Goal: Task Accomplishment & Management: Manage account settings

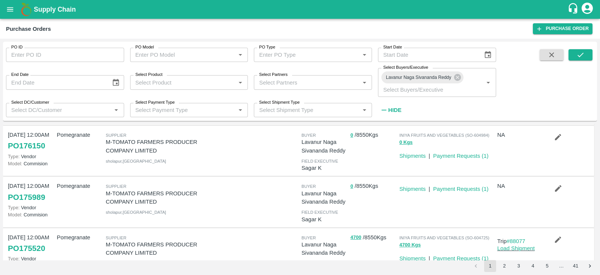
scroll to position [116, 0]
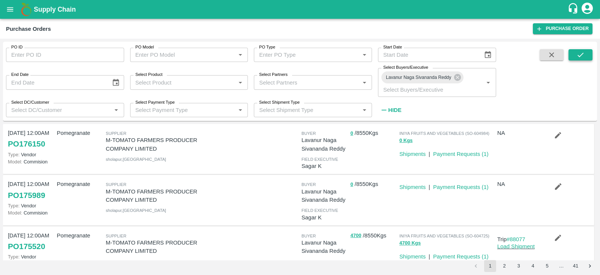
click at [578, 58] on icon "submit" at bounding box center [581, 55] width 8 height 8
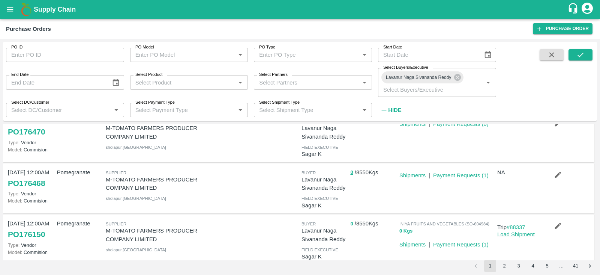
scroll to position [26, 0]
click at [585, 55] on icon "submit" at bounding box center [581, 55] width 8 height 8
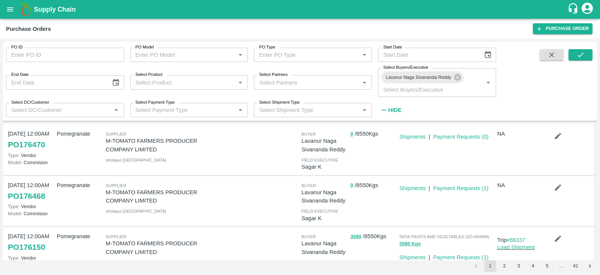
scroll to position [0, 0]
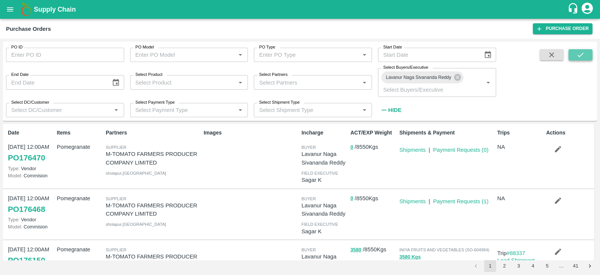
click at [576, 53] on button "submit" at bounding box center [581, 54] width 24 height 11
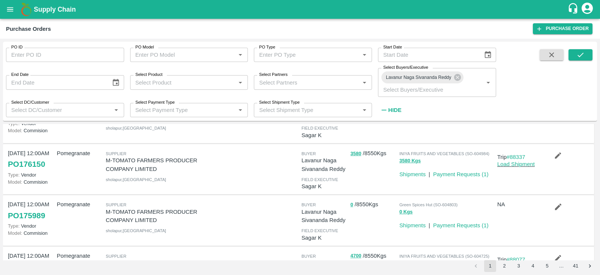
scroll to position [95, 0]
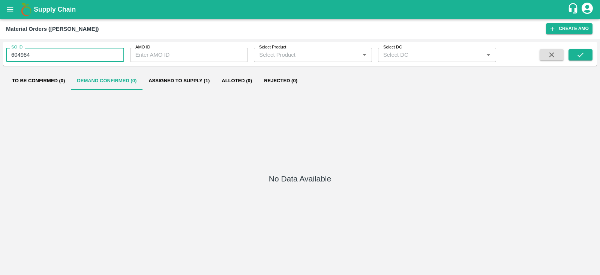
click at [26, 56] on input "604984" at bounding box center [65, 55] width 118 height 14
type input "604803"
click at [579, 48] on div "SO ID 604803 SO ID AMO ID AMO ID Select Product Select Product   * Select DC Se…" at bounding box center [300, 54] width 594 height 18
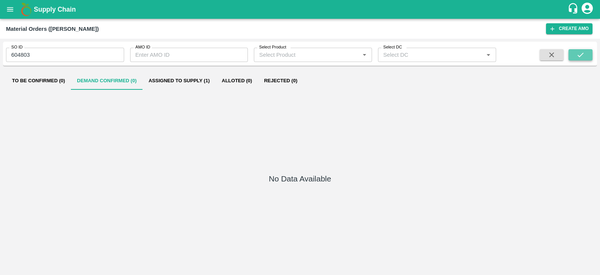
click at [580, 51] on icon "submit" at bounding box center [581, 55] width 8 height 8
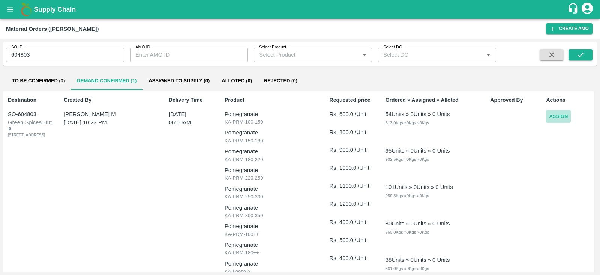
click at [558, 116] on button "Assign" at bounding box center [558, 116] width 25 height 13
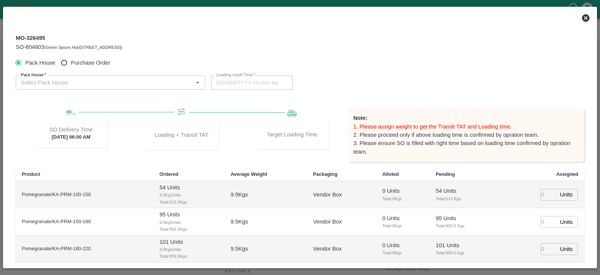
click at [84, 63] on span "Purchase Order" at bounding box center [90, 63] width 39 height 8
click at [71, 63] on input "Purchase Order" at bounding box center [64, 63] width 14 height 14
radio input "true"
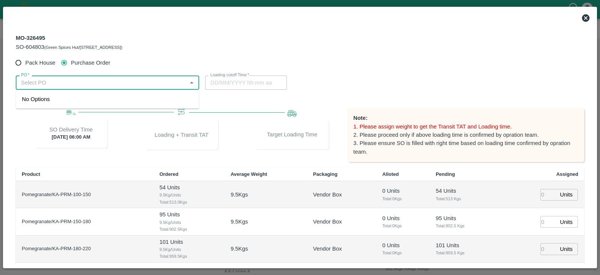
click at [86, 81] on input "PO   *" at bounding box center [101, 83] width 167 height 10
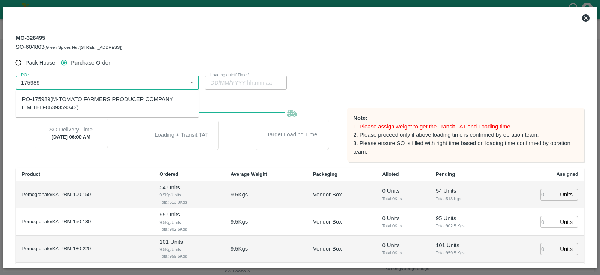
click at [90, 98] on div "PO-175989(M-TOMATO FARMERS PRODUCER COMPANY LIMITED-8639359343)" at bounding box center [107, 103] width 171 height 17
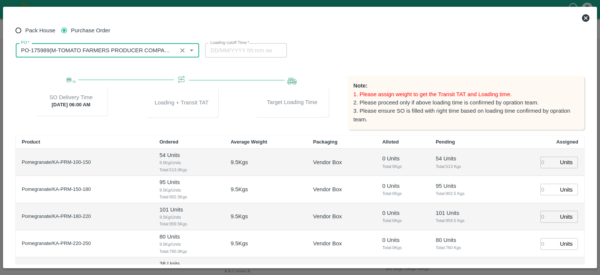
scroll to position [33, 0]
type input "PO-175989(M-TOMATO FARMERS PRODUCER COMPANY LIMITED-8639359343)"
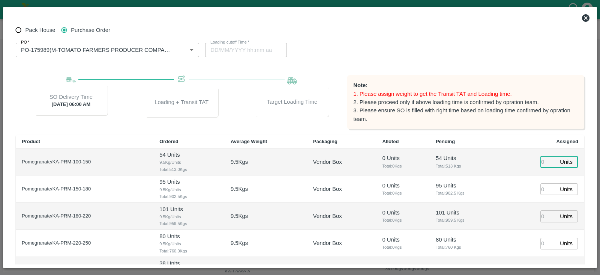
click at [544, 158] on input "number" at bounding box center [549, 162] width 17 height 12
type input "54"
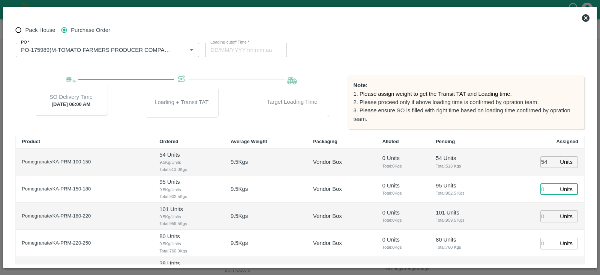
type input "17/09/2025 01:36 AM"
type input "95"
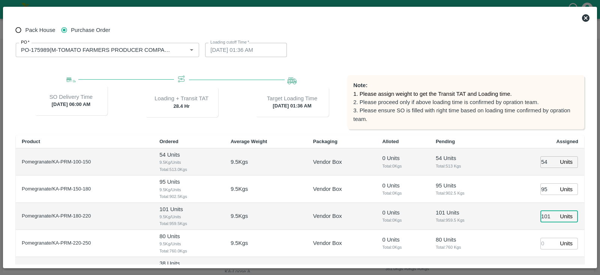
type input "101"
type input "16/09/2025 11:36 PM"
click at [543, 158] on input "54" at bounding box center [549, 162] width 17 height 12
type input "5804"
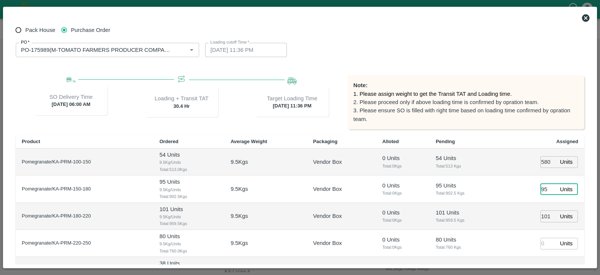
type input "17/09/2025 02:36 AM"
type input "38"
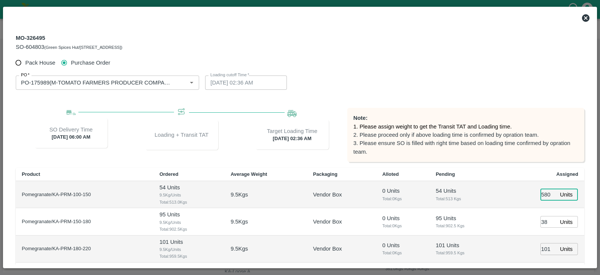
click at [541, 190] on input "5804" at bounding box center [549, 195] width 17 height 12
type input "54"
type input "17/09/2025 01:36 AM"
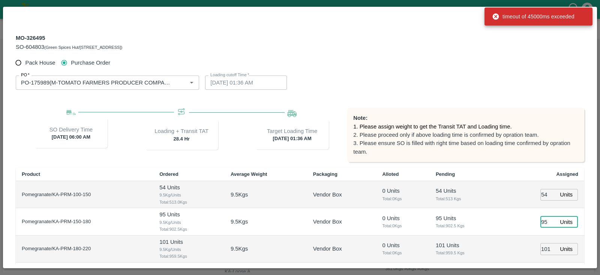
type input "95"
type input "16/09/2025 11:36 PM"
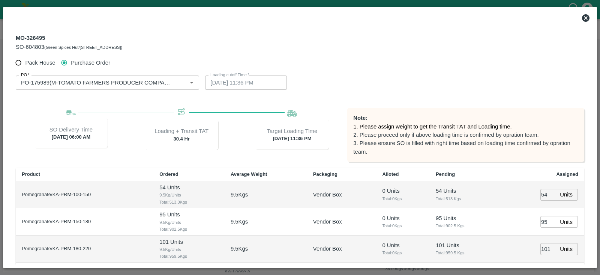
click at [486, 226] on span "Total: 902.5 Kgs" at bounding box center [464, 225] width 57 height 7
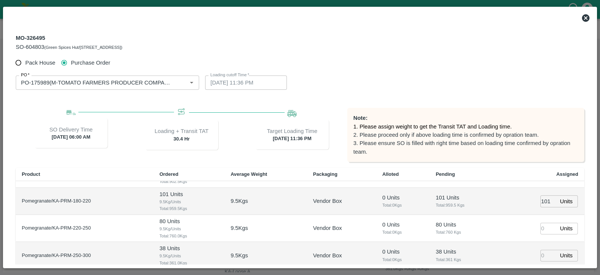
scroll to position [58, 0]
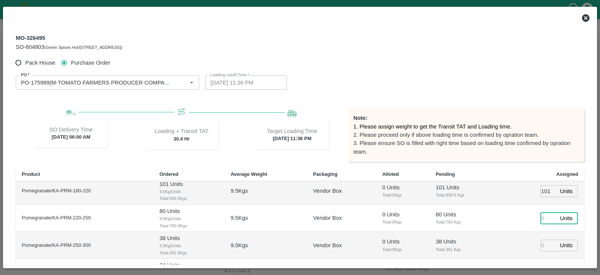
click at [541, 218] on input "number" at bounding box center [549, 218] width 17 height 12
type input "80"
type input "17/09/2025 12:36 AM"
type input "38"
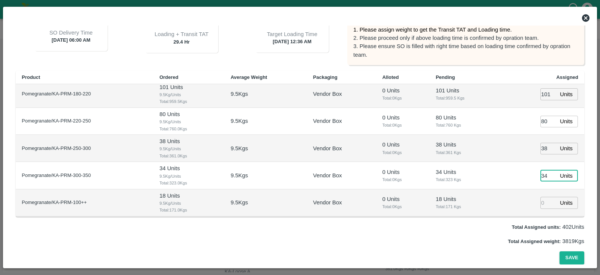
type input "34"
type input "112"
type input "16/09/2025 11:36 PM"
type input "112"
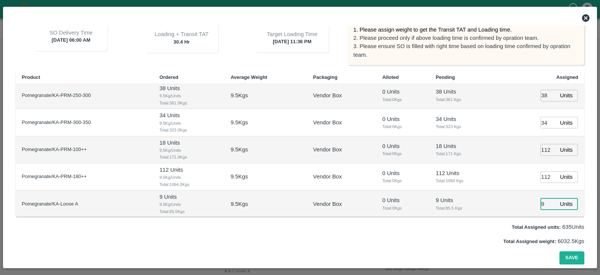
type input "9"
click at [542, 149] on input "112" at bounding box center [549, 150] width 17 height 12
type input "18"
click at [576, 255] on button "Save" at bounding box center [572, 257] width 25 height 13
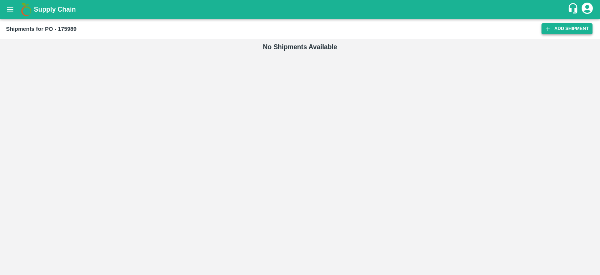
click at [582, 26] on link "Add Shipment" at bounding box center [567, 28] width 51 height 11
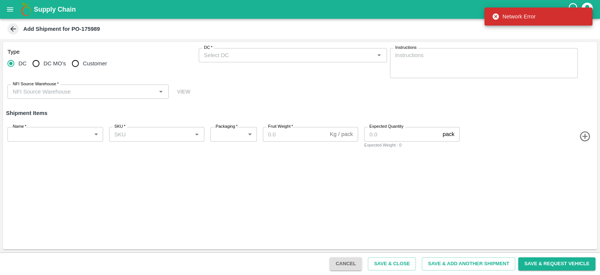
click at [84, 59] on span "Customer" at bounding box center [95, 63] width 24 height 8
click at [83, 59] on input "Customer" at bounding box center [75, 63] width 15 height 15
radio input "true"
click at [268, 53] on input "Customer (Material Orders)   *" at bounding box center [286, 55] width 171 height 10
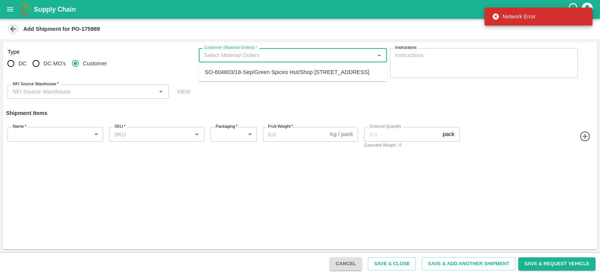
click at [266, 76] on div "SO-604803/18-Sep/Green Spices Hut/Shop no 74, MADURAI MATTUTHAVANI FRUIT MARKET…" at bounding box center [287, 72] width 165 height 8
type input "SO-604803/18-Sep/Green Spices Hut/Shop no 74, MADURAI MATTUTHAVANI FRUIT MARKET…"
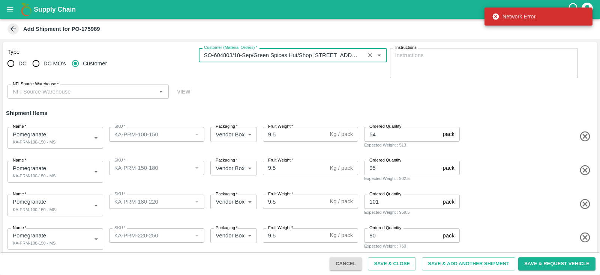
click at [118, 91] on input "NFI Source Warehouse   *" at bounding box center [82, 92] width 144 height 10
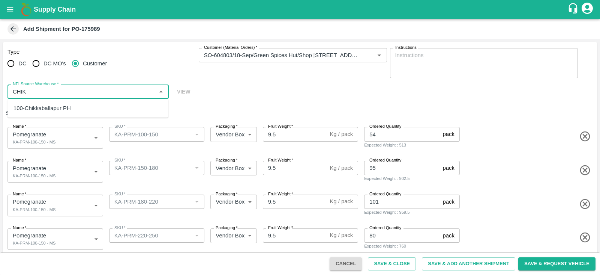
click at [90, 114] on div "100-Chikkaballapur PH" at bounding box center [88, 108] width 161 height 13
type input "100-Chikkaballapur PH"
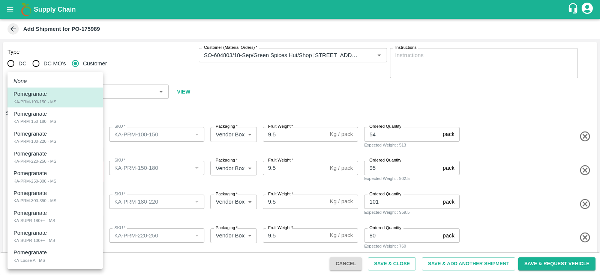
click at [79, 161] on body "Supply Chain Add Shipment for PO-175989 Type DC DC MO's Customer Customer (Mate…" at bounding box center [300, 137] width 600 height 275
click at [65, 115] on div "Pomegranate KA-PRM-150-180 - MS" at bounding box center [55, 117] width 83 height 15
type input "2030619"
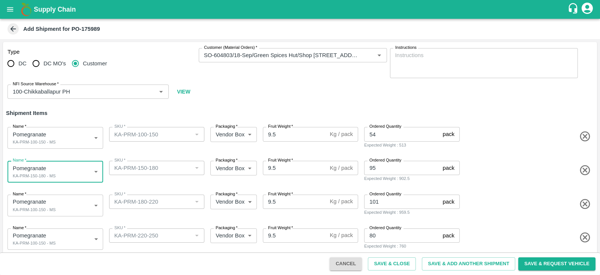
click at [60, 209] on body "Supply Chain Add Shipment for PO-175989 Type DC DC MO's Customer Customer (Mate…" at bounding box center [300, 137] width 600 height 275
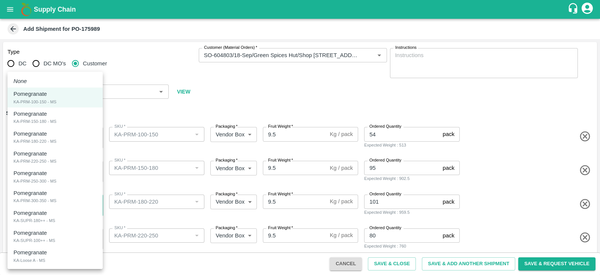
click at [54, 132] on div "Pomegranate KA-PRM-180-220 - MS" at bounding box center [55, 136] width 83 height 15
type input "2030620"
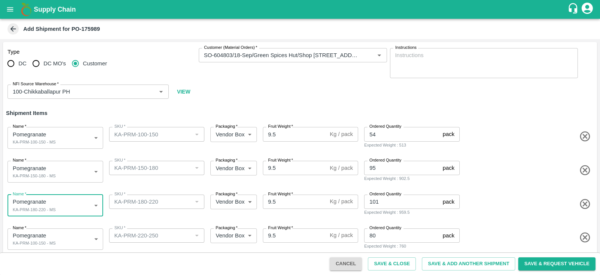
click at [61, 232] on body "Supply Chain Add Shipment for PO-175989 Type DC DC MO's Customer Customer (Mate…" at bounding box center [300, 137] width 600 height 275
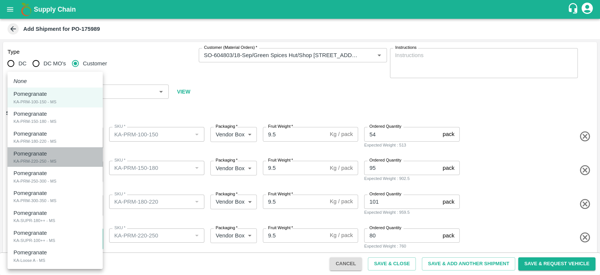
click at [57, 163] on div "Pomegranate KA-PRM-220-250 - MS" at bounding box center [55, 156] width 83 height 15
type input "2030621"
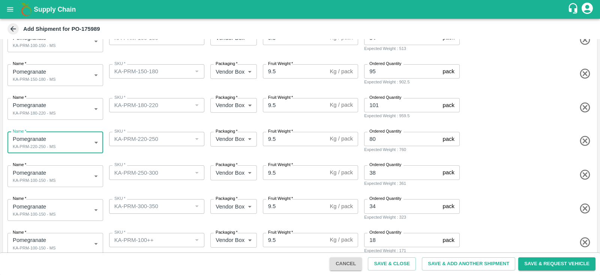
scroll to position [100, 0]
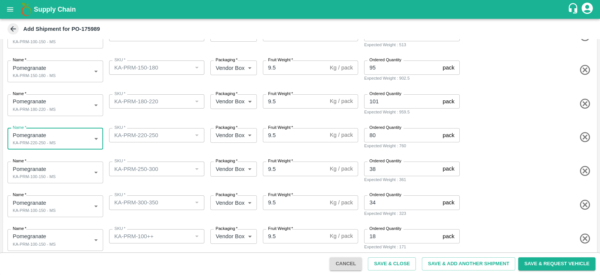
click at [77, 167] on body "Supply Chain Add Shipment for PO-175989 Type DC DC MO's Customer Customer (Mate…" at bounding box center [300, 137] width 600 height 275
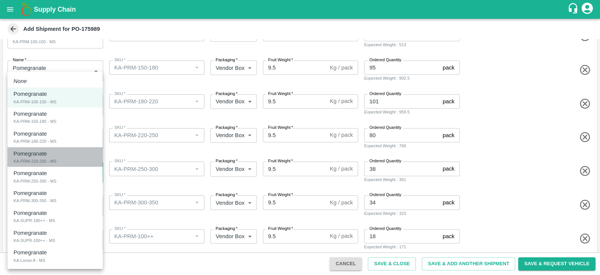
click at [69, 158] on div "Pomegranate KA-PRM-220-250 - MS" at bounding box center [55, 156] width 83 height 15
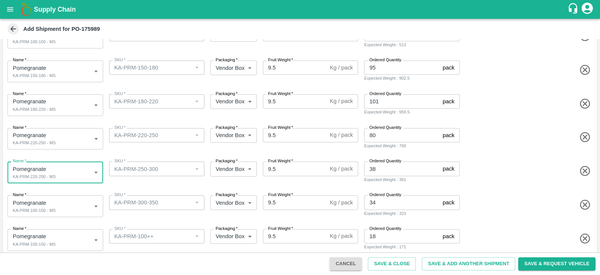
click at [68, 177] on body "Supply Chain Add Shipment for PO-175989 Type DC DC MO's Customer Customer (Mate…" at bounding box center [300, 137] width 600 height 275
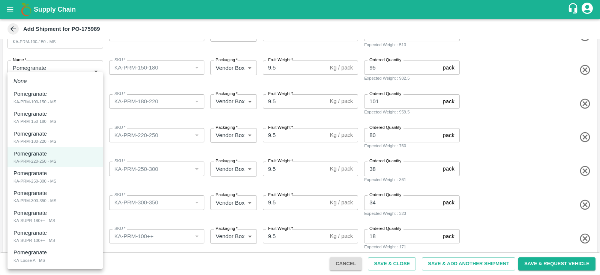
click at [60, 196] on div "Pomegranate KA-PRM-300-350 - MS" at bounding box center [55, 196] width 83 height 15
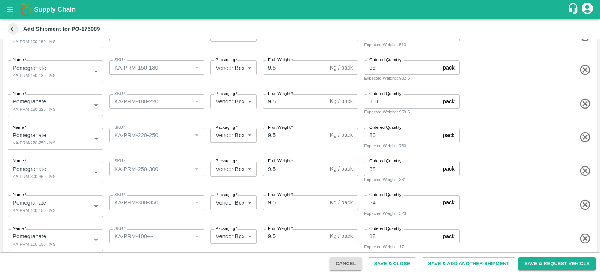
drag, startPoint x: 60, startPoint y: 195, endPoint x: 62, endPoint y: 185, distance: 10.7
click at [69, 173] on body "Supply Chain Add Shipment for PO-175989 Type DC DC MO's Customer Customer (Mate…" at bounding box center [300, 137] width 600 height 275
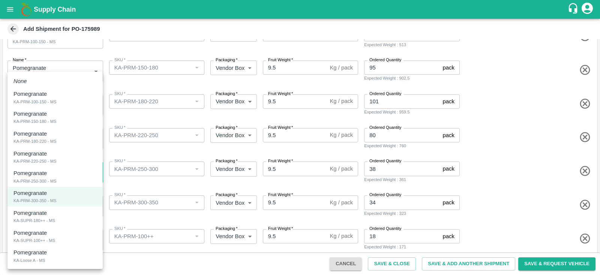
click at [63, 174] on div "Pomegranate KA-PRM-250-300 - MS" at bounding box center [55, 176] width 83 height 15
type input "2030622"
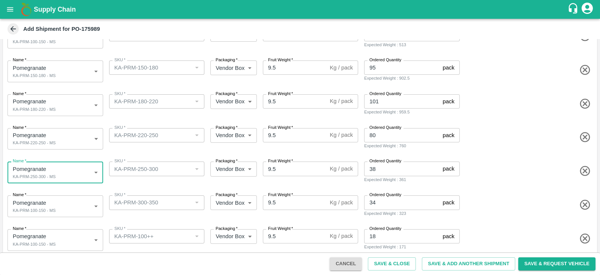
click at [57, 201] on body "Supply Chain Add Shipment for PO-175989 Type DC DC MO's Customer Customer (Mate…" at bounding box center [300, 137] width 600 height 275
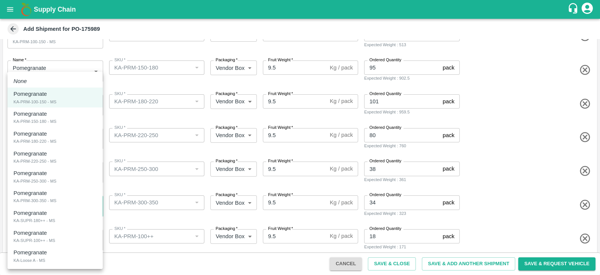
click at [57, 201] on div "Pomegranate KA-PRM-300-350 - MS" at bounding box center [55, 196] width 83 height 15
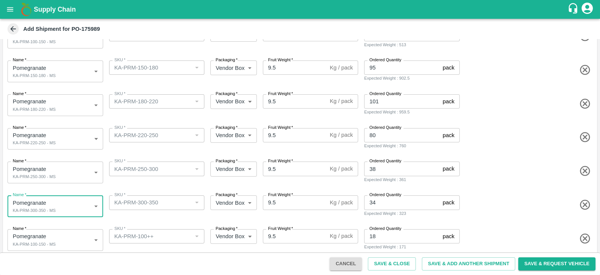
type input "2030623"
click at [60, 233] on body "Supply Chain Add Shipment for PO-175989 Type DC DC MO's Customer Customer (Mate…" at bounding box center [300, 137] width 600 height 275
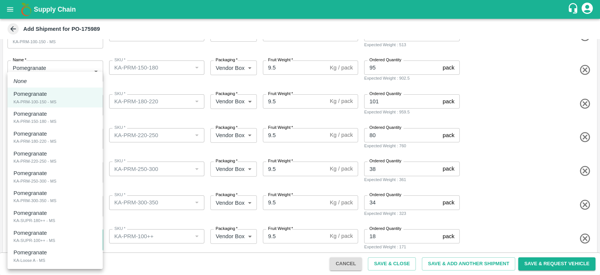
click at [62, 232] on div "Pomegranate KA-SUPR-100++ - MS" at bounding box center [55, 236] width 83 height 15
type input "2030625"
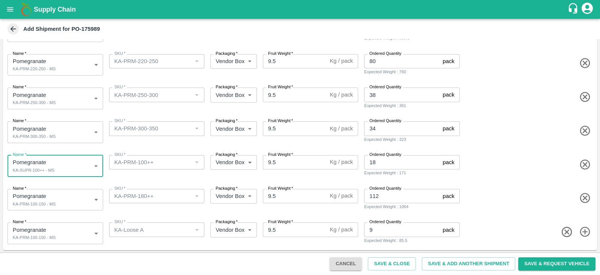
scroll to position [174, 0]
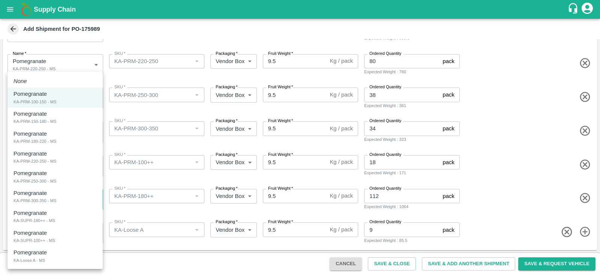
click at [101, 204] on body "Supply Chain Add Shipment for PO-175989 Type DC DC MO's Customer Customer (Mate…" at bounding box center [300, 137] width 600 height 275
click at [68, 218] on div "Pomegranate KA-SUPR-180++ - MS" at bounding box center [55, 216] width 83 height 15
type input "2030624"
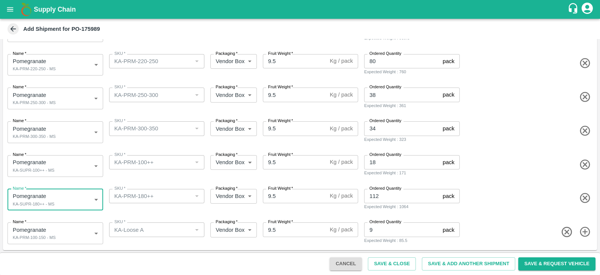
click at [72, 229] on body "Supply Chain Add Shipment for PO-175989 Type DC DC MO's Customer Customer (Mate…" at bounding box center [300, 137] width 600 height 275
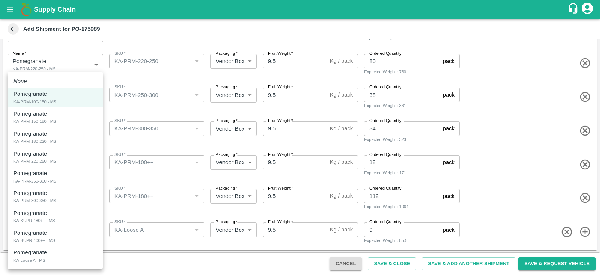
click at [53, 257] on div "Pomegranate KA-Loose A - MS" at bounding box center [55, 255] width 83 height 15
type input "2030626"
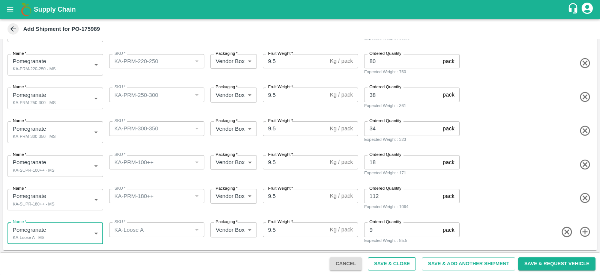
click at [409, 267] on button "Save & Close" at bounding box center [392, 263] width 48 height 13
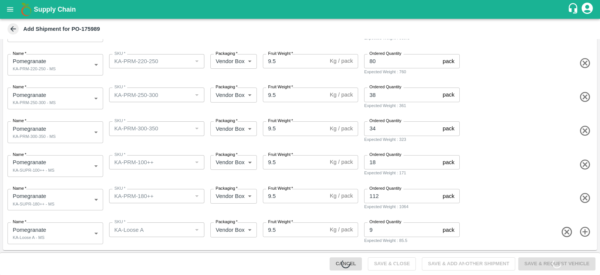
scroll to position [0, 0]
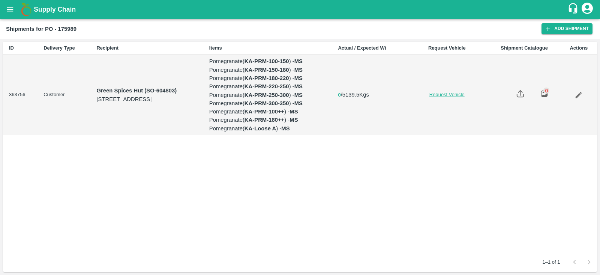
click at [478, 98] on link "Request Vehicle" at bounding box center [447, 94] width 71 height 7
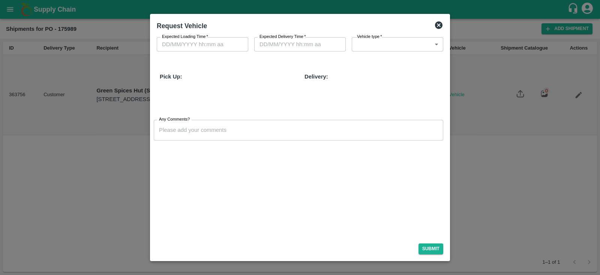
type input "16/09/2025 11:36 PM"
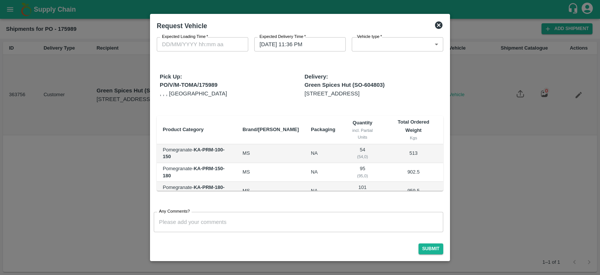
type input "DD/MM/YYYY hh:mm aa"
click at [198, 46] on input "DD/MM/YYYY hh:mm aa" at bounding box center [200, 44] width 86 height 14
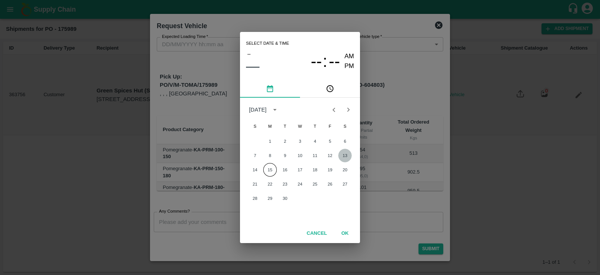
click at [342, 157] on button "13" at bounding box center [345, 156] width 14 height 14
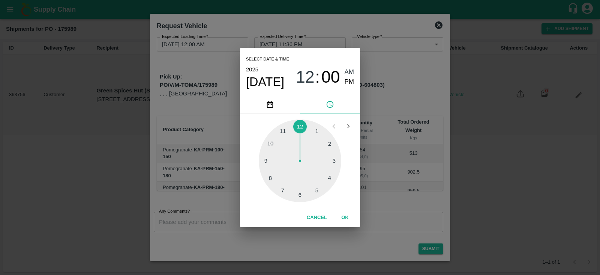
click at [317, 128] on div at bounding box center [300, 160] width 83 height 83
click at [347, 84] on span "PM" at bounding box center [350, 82] width 10 height 10
type input "13/09/2025 01:00 PM"
click at [346, 218] on button "OK" at bounding box center [345, 217] width 24 height 13
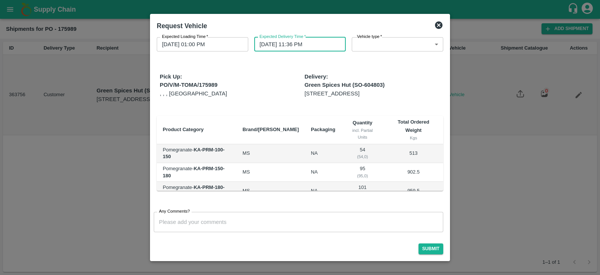
click at [278, 47] on input "16/09/2025 11:36 PM" at bounding box center [297, 44] width 86 height 14
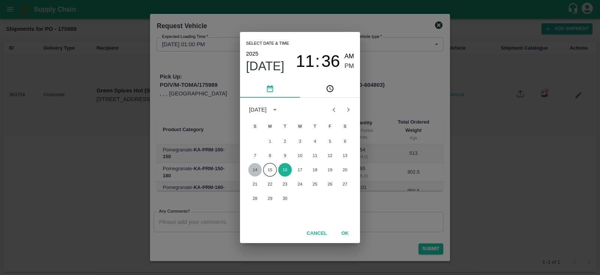
click at [260, 171] on button "14" at bounding box center [255, 170] width 14 height 14
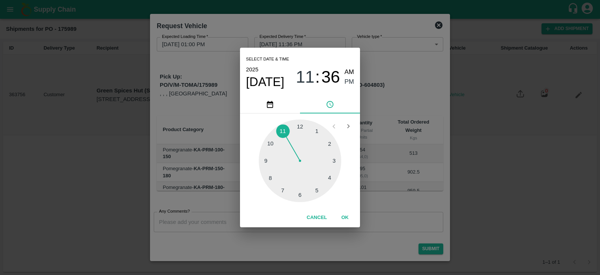
click at [317, 131] on div at bounding box center [300, 160] width 83 height 83
click at [353, 83] on span "PM" at bounding box center [350, 82] width 10 height 10
click at [347, 68] on span "AM" at bounding box center [350, 72] width 10 height 10
type input "14/09/2025 01:36 AM"
click at [342, 215] on button "OK" at bounding box center [345, 217] width 24 height 13
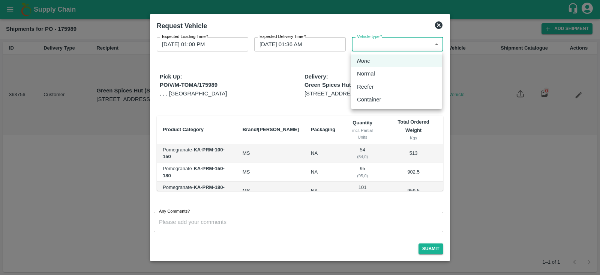
drag, startPoint x: 389, startPoint y: 50, endPoint x: 390, endPoint y: 71, distance: 21.8
click at [390, 71] on body "Supply Chain Shipments for PO - 175989 Add Shipment ID Delivery Type Recipient …" at bounding box center [300, 137] width 600 height 275
click at [390, 71] on div "Normal" at bounding box center [396, 73] width 79 height 8
type input "1"
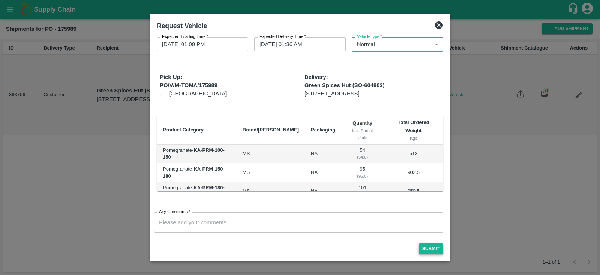
click at [423, 250] on button "Submit" at bounding box center [431, 248] width 25 height 11
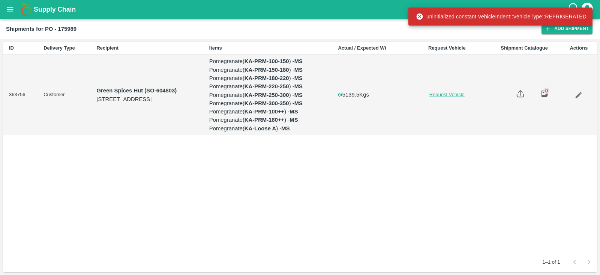
click at [478, 98] on link "Request Vehicle" at bounding box center [447, 94] width 71 height 7
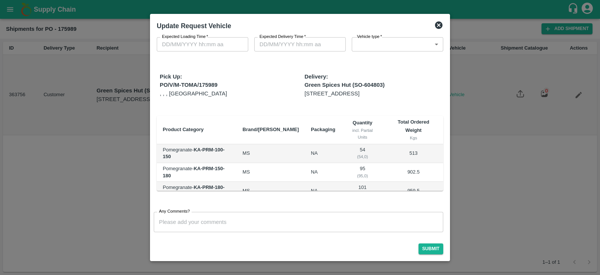
type input "1"
type input "13/09/2025 01:00 PM"
click at [296, 40] on input "16/09/2025 11:36 PM" at bounding box center [297, 44] width 86 height 14
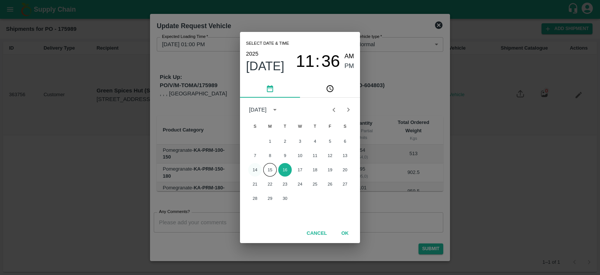
click at [259, 171] on button "14" at bounding box center [255, 170] width 14 height 14
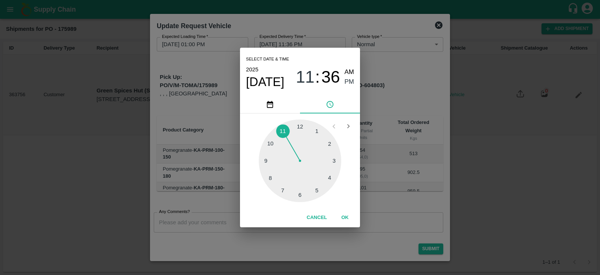
click at [325, 175] on div at bounding box center [300, 160] width 83 height 83
click at [348, 72] on span "AM" at bounding box center [350, 72] width 10 height 10
type input "14/09/2025 04:36 AM"
click at [342, 217] on button "OK" at bounding box center [345, 217] width 24 height 13
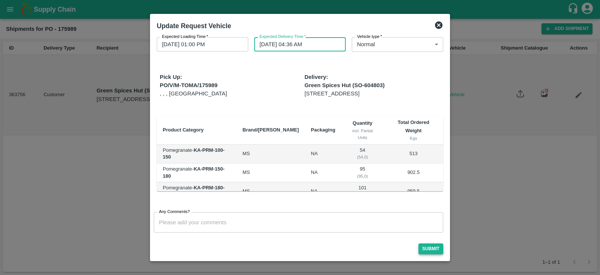
click at [436, 252] on button "Submit" at bounding box center [431, 248] width 25 height 11
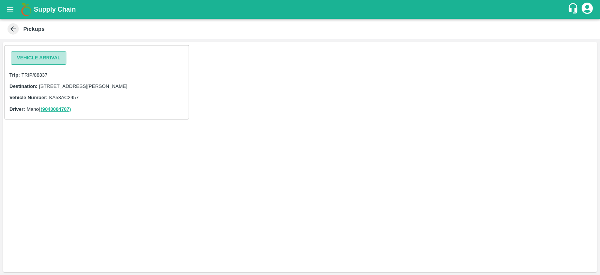
click at [52, 57] on button "Vehicle Arrival" at bounding box center [39, 57] width 56 height 13
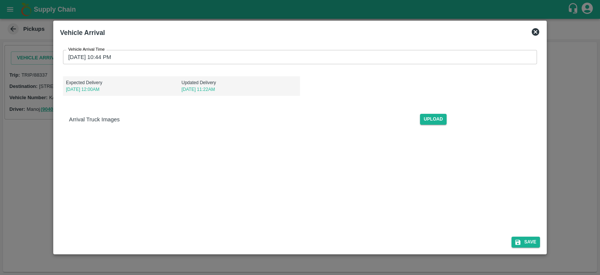
click at [98, 53] on input "[DATE] 10:44 PM" at bounding box center [297, 57] width 469 height 14
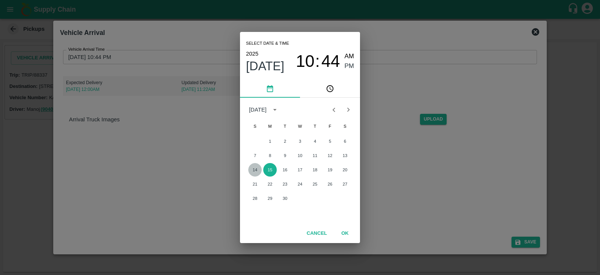
click at [255, 168] on button "14" at bounding box center [255, 170] width 14 height 14
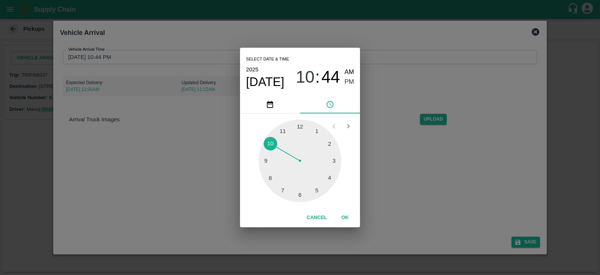
click at [317, 132] on div at bounding box center [300, 160] width 83 height 83
click at [353, 70] on span "AM" at bounding box center [350, 72] width 10 height 10
click at [351, 81] on span "PM" at bounding box center [350, 82] width 10 height 10
type input "[DATE] 01:44 PM"
click at [345, 221] on button "OK" at bounding box center [345, 217] width 24 height 13
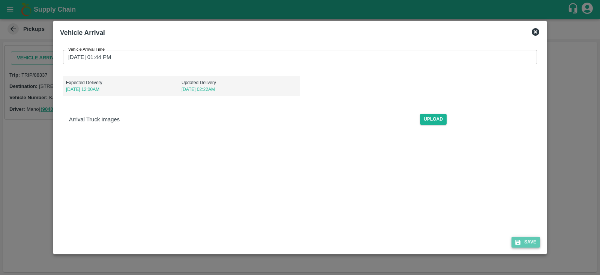
click at [521, 240] on icon "submit" at bounding box center [518, 241] width 5 height 5
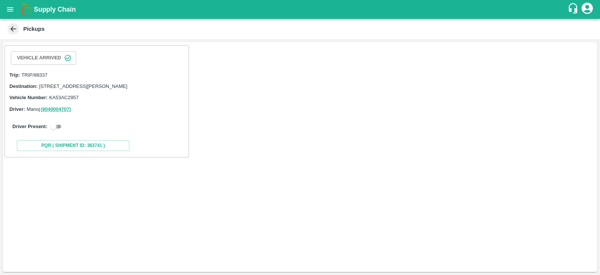
click at [56, 131] on input "checkbox" at bounding box center [53, 126] width 27 height 9
checkbox input "true"
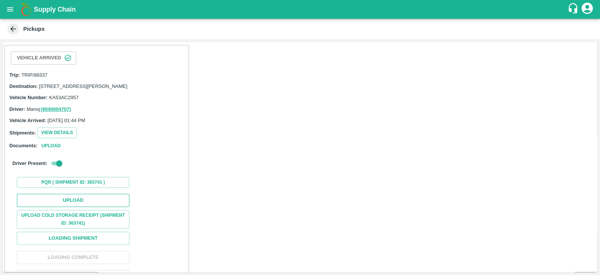
click at [113, 207] on button "Upload" at bounding box center [73, 200] width 113 height 13
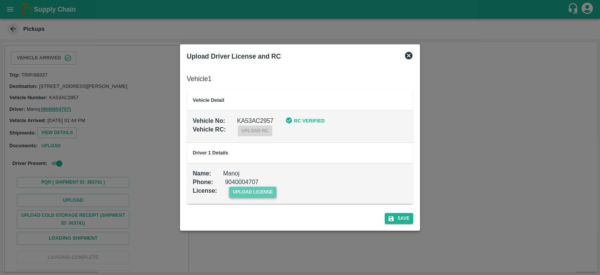
click at [255, 189] on span "upload license" at bounding box center [253, 191] width 48 height 11
click at [0, 0] on input "upload license" at bounding box center [0, 0] width 0 height 0
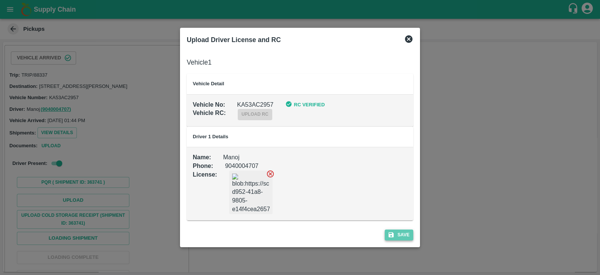
click at [391, 235] on icon "submit" at bounding box center [391, 234] width 7 height 7
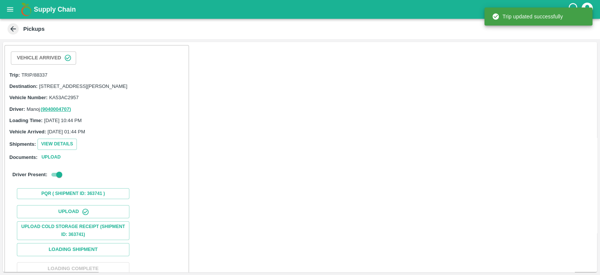
scroll to position [77, 0]
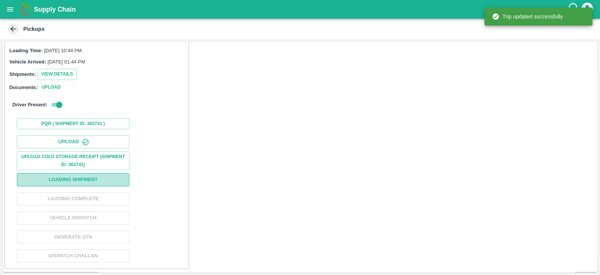
click at [120, 174] on button "Loading Shipment" at bounding box center [73, 179] width 113 height 13
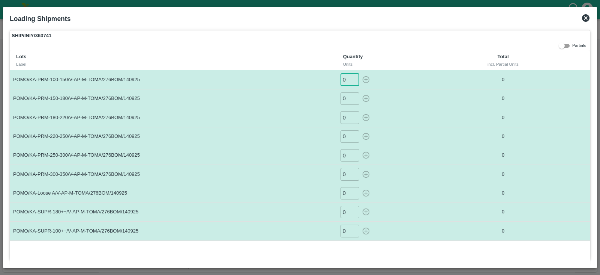
click at [347, 81] on input "0" at bounding box center [350, 79] width 19 height 12
type input "29"
type input "51"
type input "77"
type input "61"
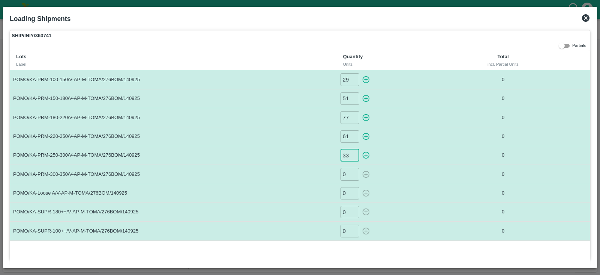
type input "33"
type input "18"
type input "3"
type input "70"
type input "16"
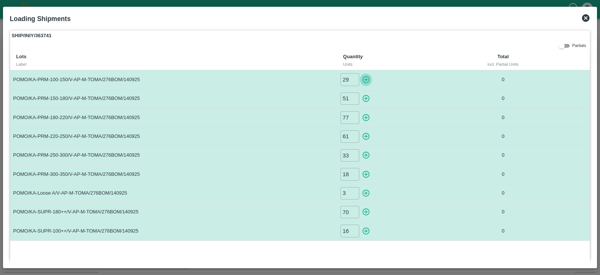
click at [368, 77] on icon "button" at bounding box center [366, 79] width 8 height 8
type input "0"
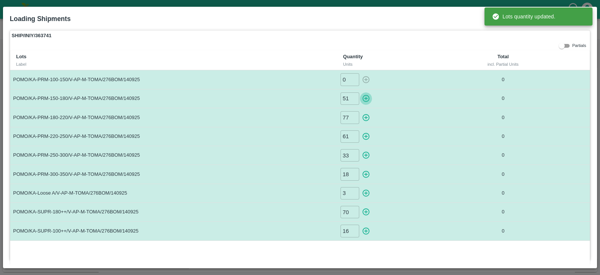
click at [367, 95] on icon "button" at bounding box center [366, 98] width 8 height 8
type input "0"
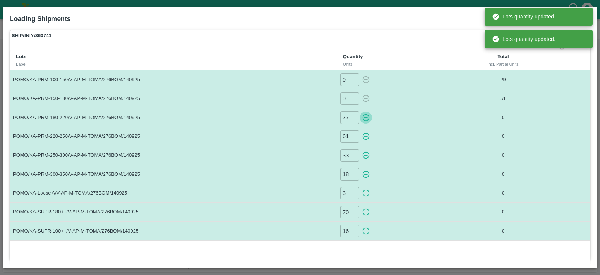
click at [366, 118] on icon "button" at bounding box center [366, 117] width 8 height 8
type input "0"
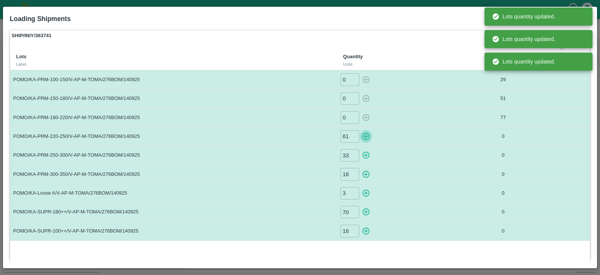
click at [366, 138] on icon "button" at bounding box center [366, 136] width 8 height 8
type input "0"
click at [366, 152] on icon "button" at bounding box center [366, 155] width 8 height 8
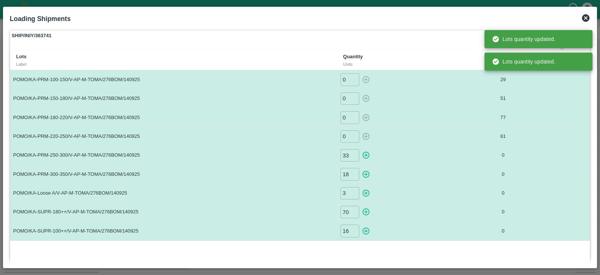
type input "0"
click at [367, 171] on icon "button" at bounding box center [366, 174] width 8 height 8
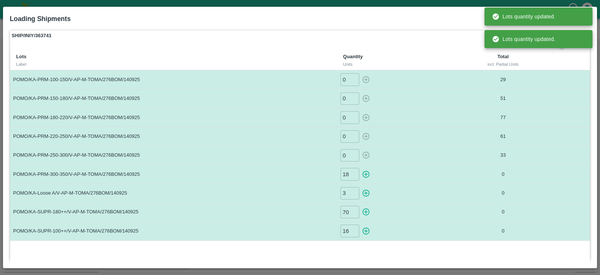
type input "0"
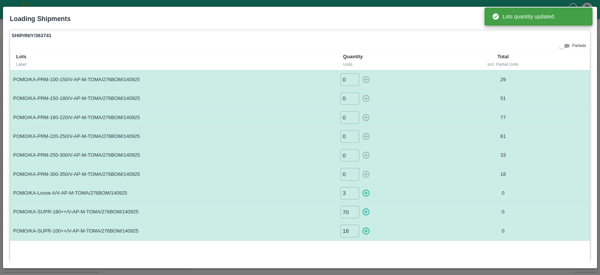
click at [367, 191] on icon "button" at bounding box center [366, 193] width 8 height 8
type input "0"
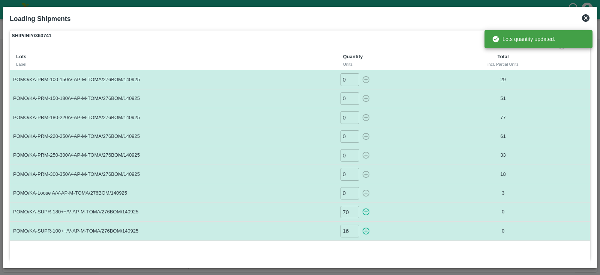
click at [367, 210] on icon "button" at bounding box center [366, 211] width 8 height 8
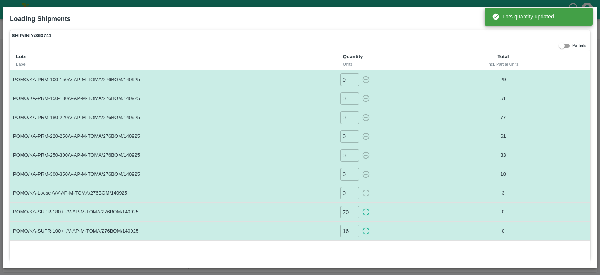
type input "0"
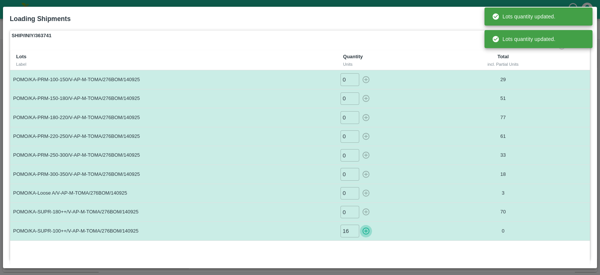
click at [365, 232] on icon "button" at bounding box center [366, 231] width 8 height 8
type input "0"
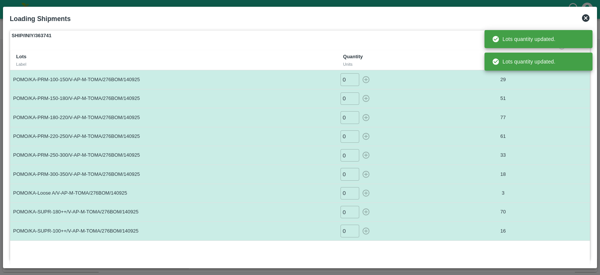
click at [450, 152] on td "0 ​" at bounding box center [394, 155] width 115 height 19
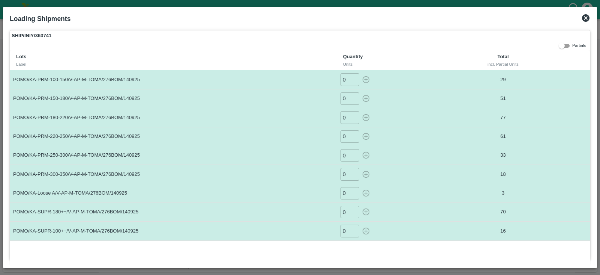
click at [584, 19] on icon at bounding box center [586, 18] width 8 height 8
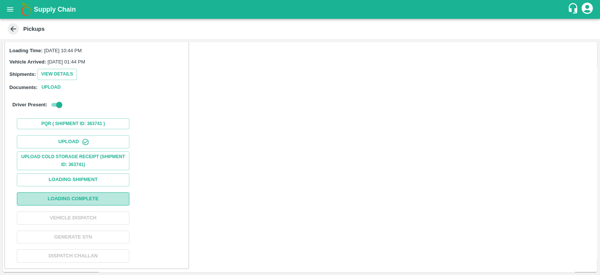
click at [121, 194] on button "Loading Complete" at bounding box center [73, 198] width 113 height 13
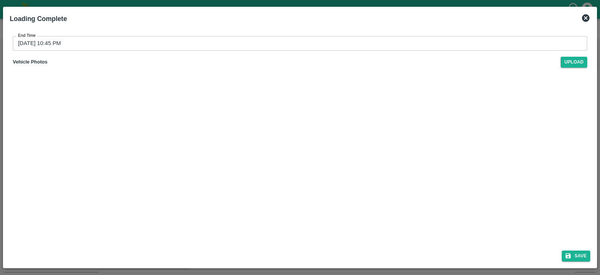
click at [61, 42] on input "[DATE] 10:45 PM" at bounding box center [298, 43] width 570 height 14
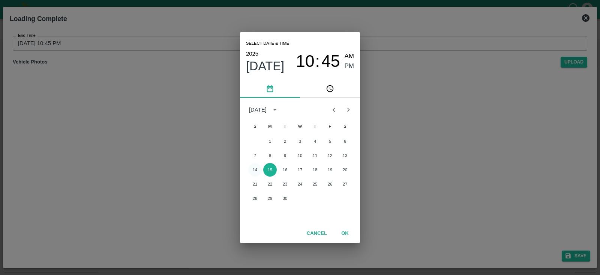
click at [259, 169] on button "14" at bounding box center [255, 170] width 14 height 14
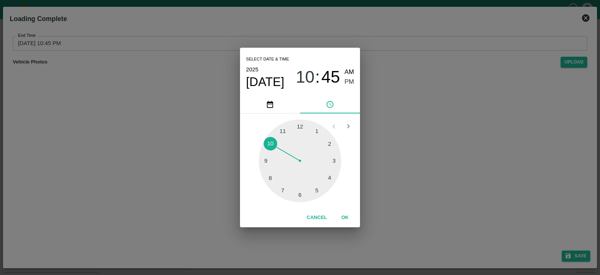
click at [319, 186] on div at bounding box center [300, 160] width 83 height 83
click at [351, 78] on span "PM" at bounding box center [350, 82] width 10 height 10
click at [343, 211] on button "OK" at bounding box center [345, 217] width 24 height 13
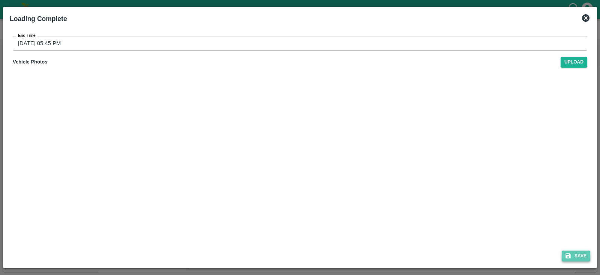
click at [565, 252] on icon "submit" at bounding box center [568, 255] width 7 height 7
type input "[DATE] 10:45 PM"
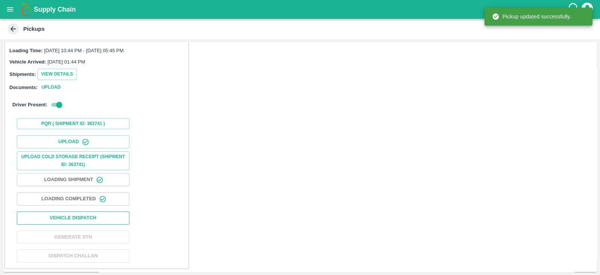
click at [120, 217] on button "Vehicle Dispatch" at bounding box center [73, 217] width 113 height 13
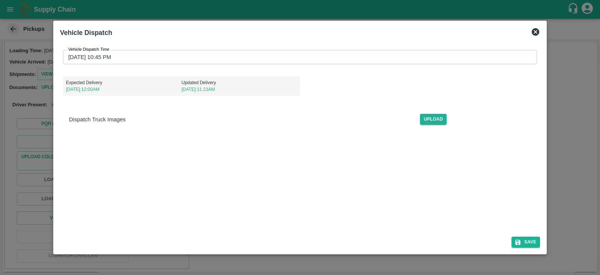
click at [534, 31] on icon at bounding box center [536, 32] width 8 height 8
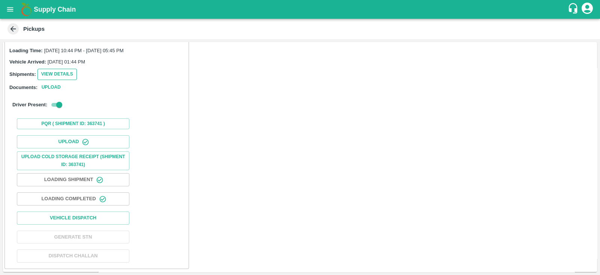
click at [62, 78] on button "View Details" at bounding box center [57, 74] width 39 height 11
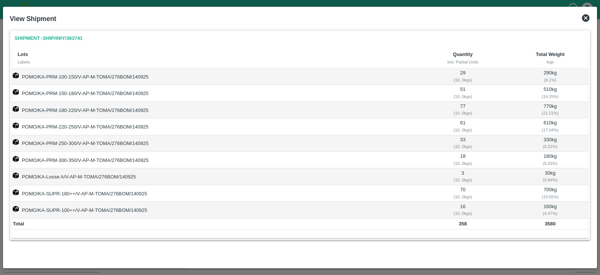
click at [587, 20] on icon at bounding box center [586, 18] width 8 height 8
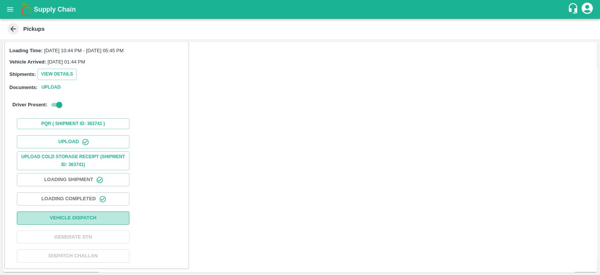
click at [105, 223] on button "Vehicle Dispatch" at bounding box center [73, 217] width 113 height 13
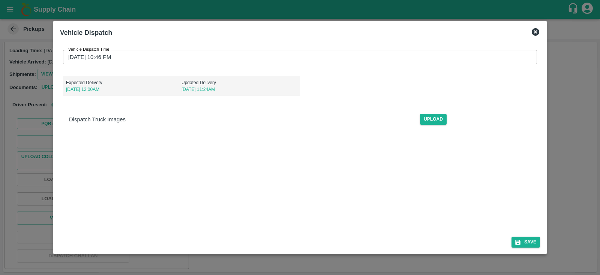
click at [113, 59] on input "[DATE] 10:46 PM" at bounding box center [297, 57] width 469 height 14
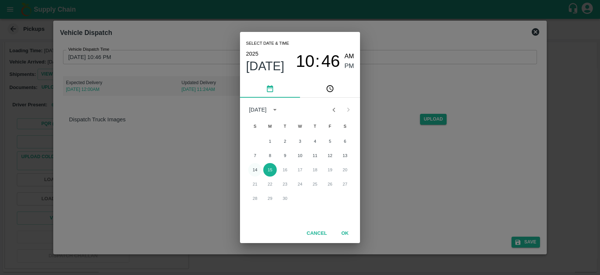
click at [259, 171] on button "14" at bounding box center [255, 170] width 14 height 14
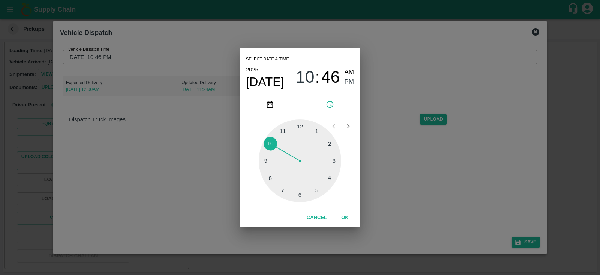
click at [318, 189] on div at bounding box center [300, 160] width 83 height 83
type input "[DATE] 05:46 PM"
click at [351, 86] on span "PM" at bounding box center [350, 82] width 10 height 10
click at [349, 215] on button "OK" at bounding box center [345, 217] width 24 height 13
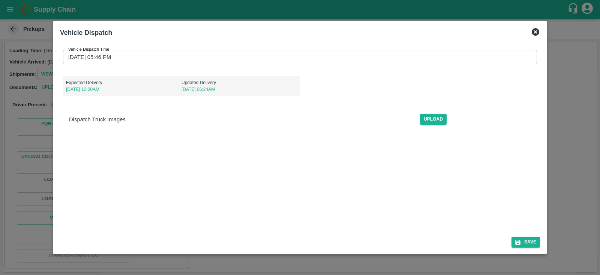
click at [519, 248] on div "Save" at bounding box center [300, 240] width 486 height 20
click at [523, 244] on button "Save" at bounding box center [526, 241] width 29 height 11
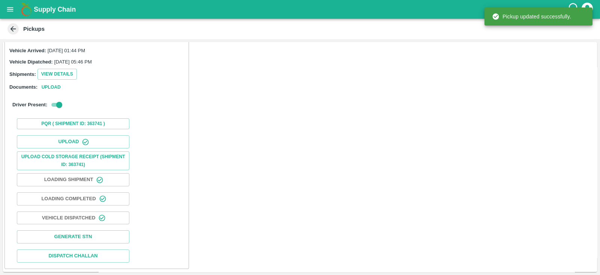
scroll to position [0, 0]
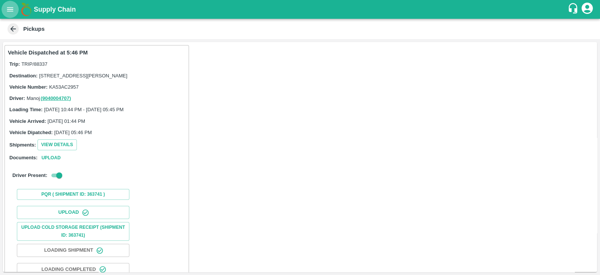
click at [13, 13] on icon "open drawer" at bounding box center [10, 9] width 8 height 8
